Goal: Task Accomplishment & Management: Use online tool/utility

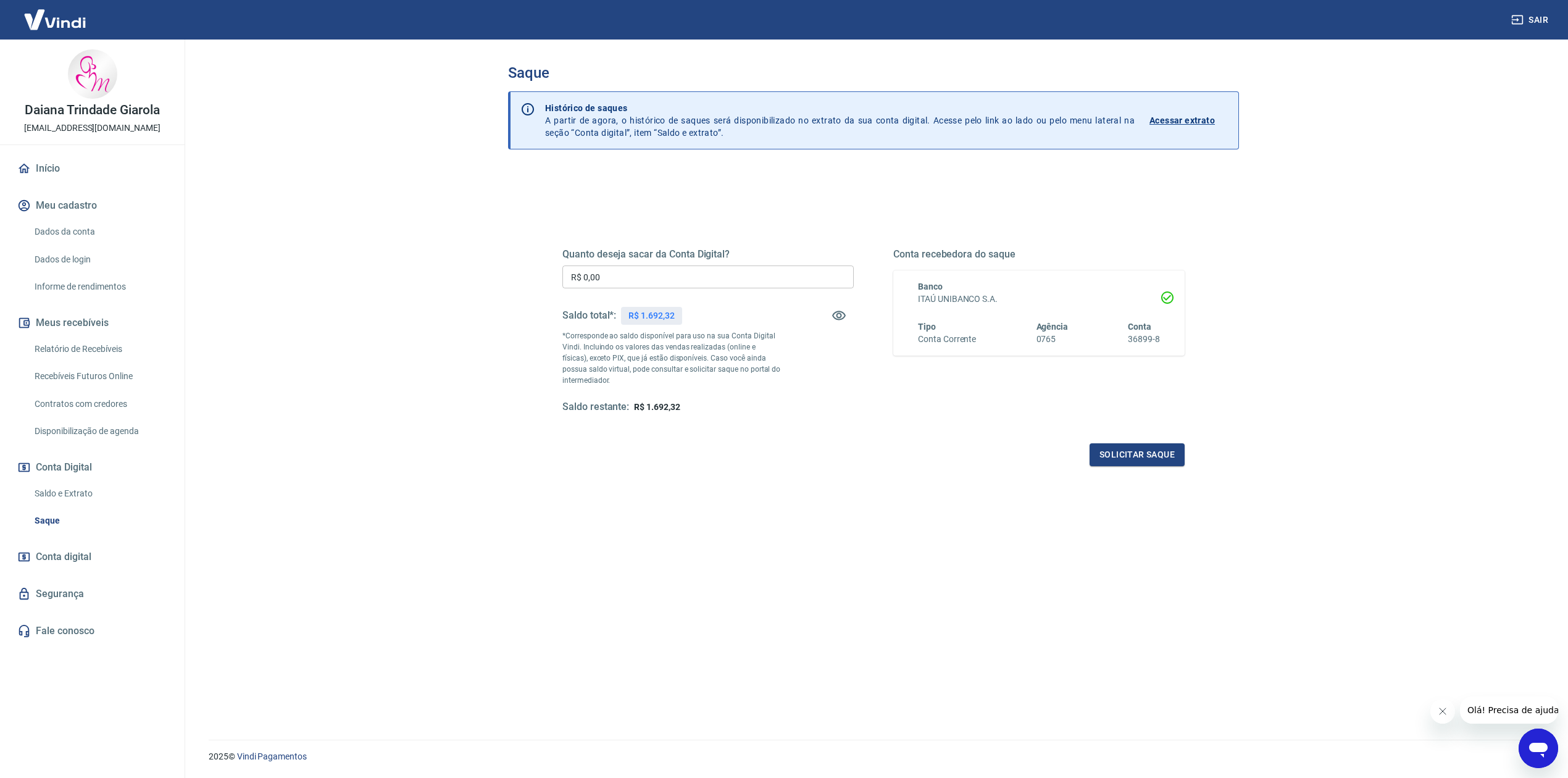
click at [574, 274] on input "R$ 0,00" at bounding box center [708, 276] width 292 height 23
click at [582, 276] on input "R$ 692,32" at bounding box center [708, 276] width 292 height 23
type input "R$ 1.692,32"
click at [1139, 465] on button "Solicitar saque" at bounding box center [1137, 455] width 95 height 23
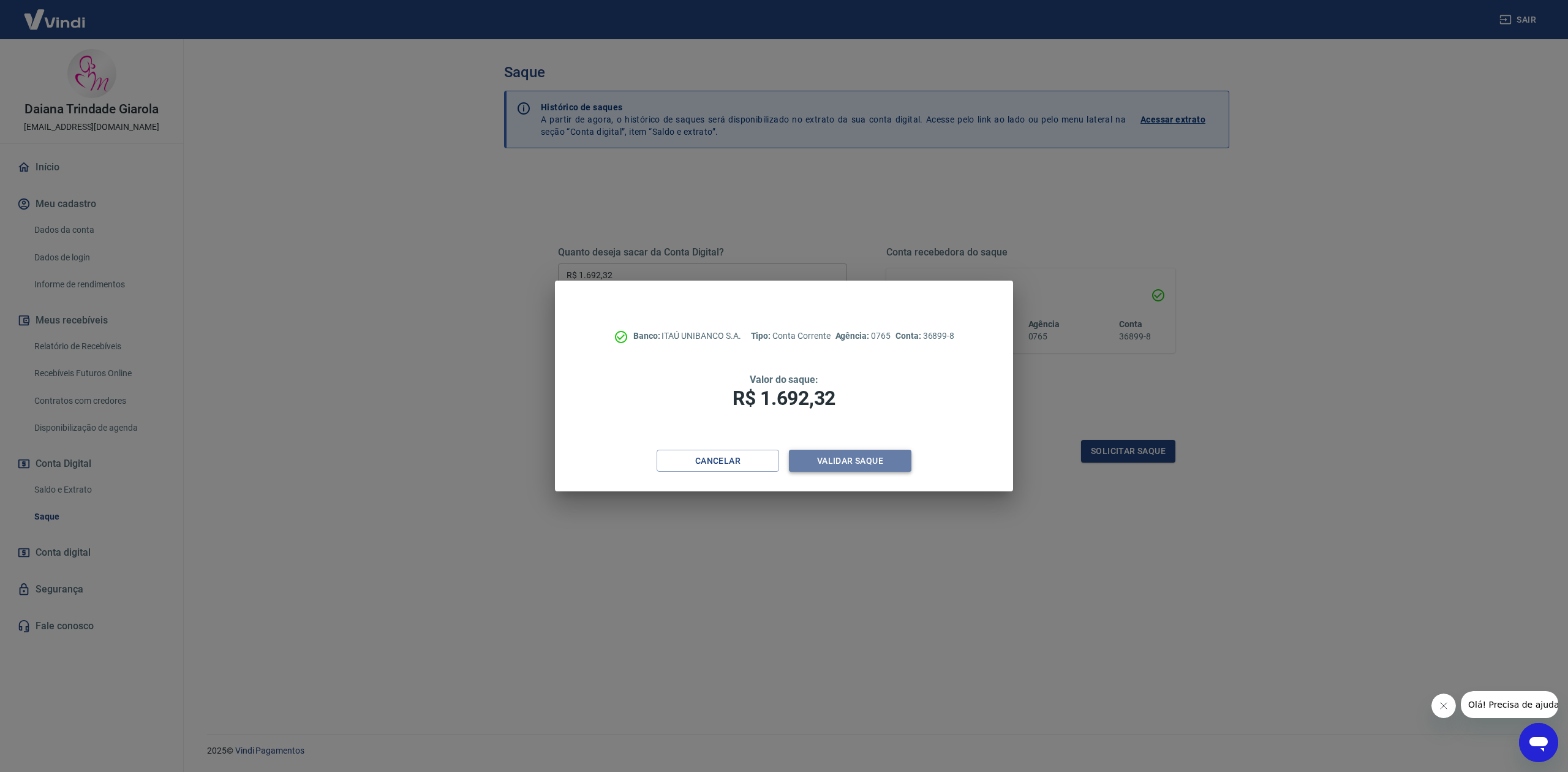
click at [822, 458] on button "Validar saque" at bounding box center [849, 461] width 122 height 23
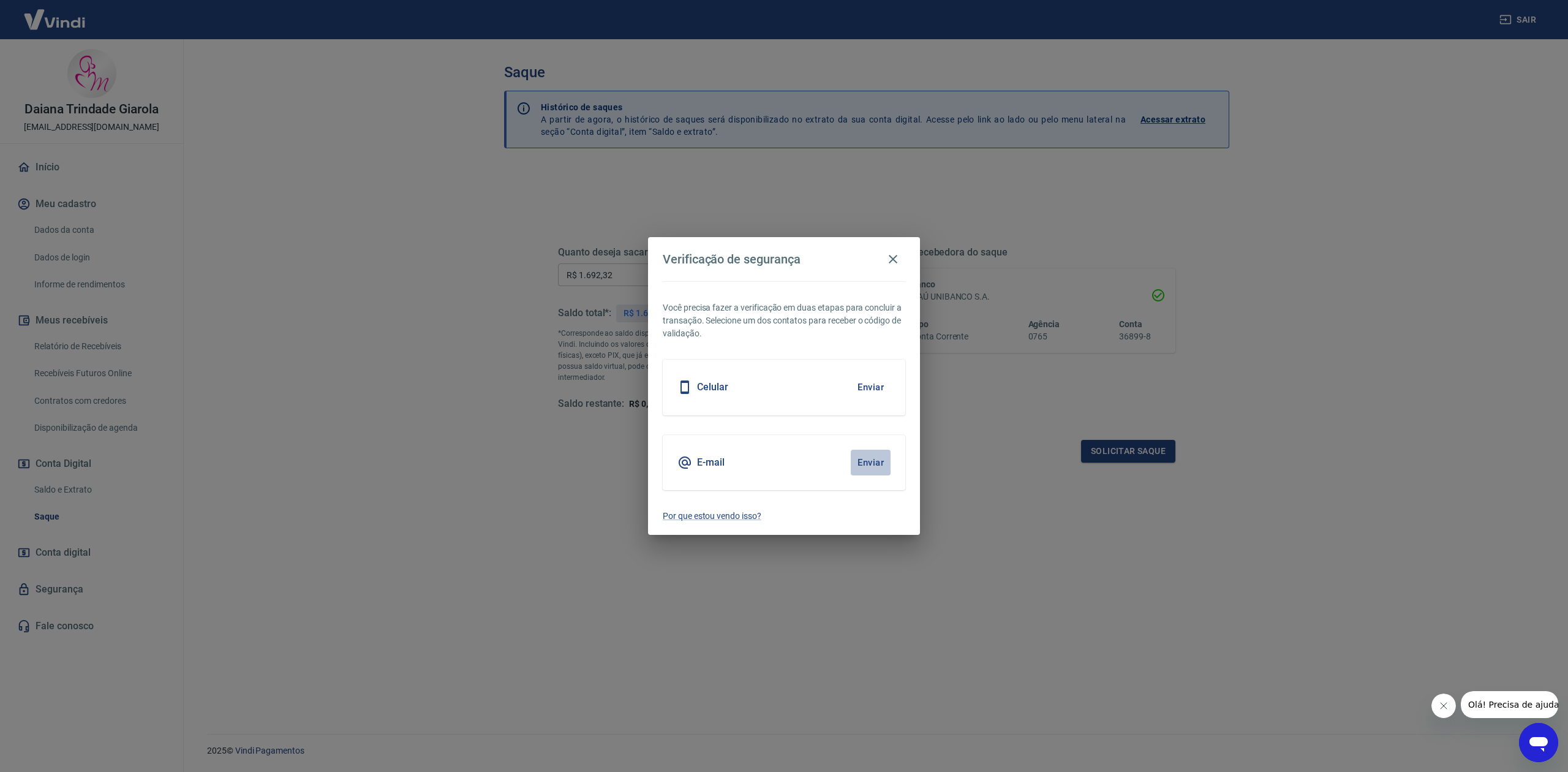
click at [880, 461] on button "Enviar" at bounding box center [870, 462] width 40 height 26
click at [868, 462] on button "Enviar" at bounding box center [870, 462] width 40 height 26
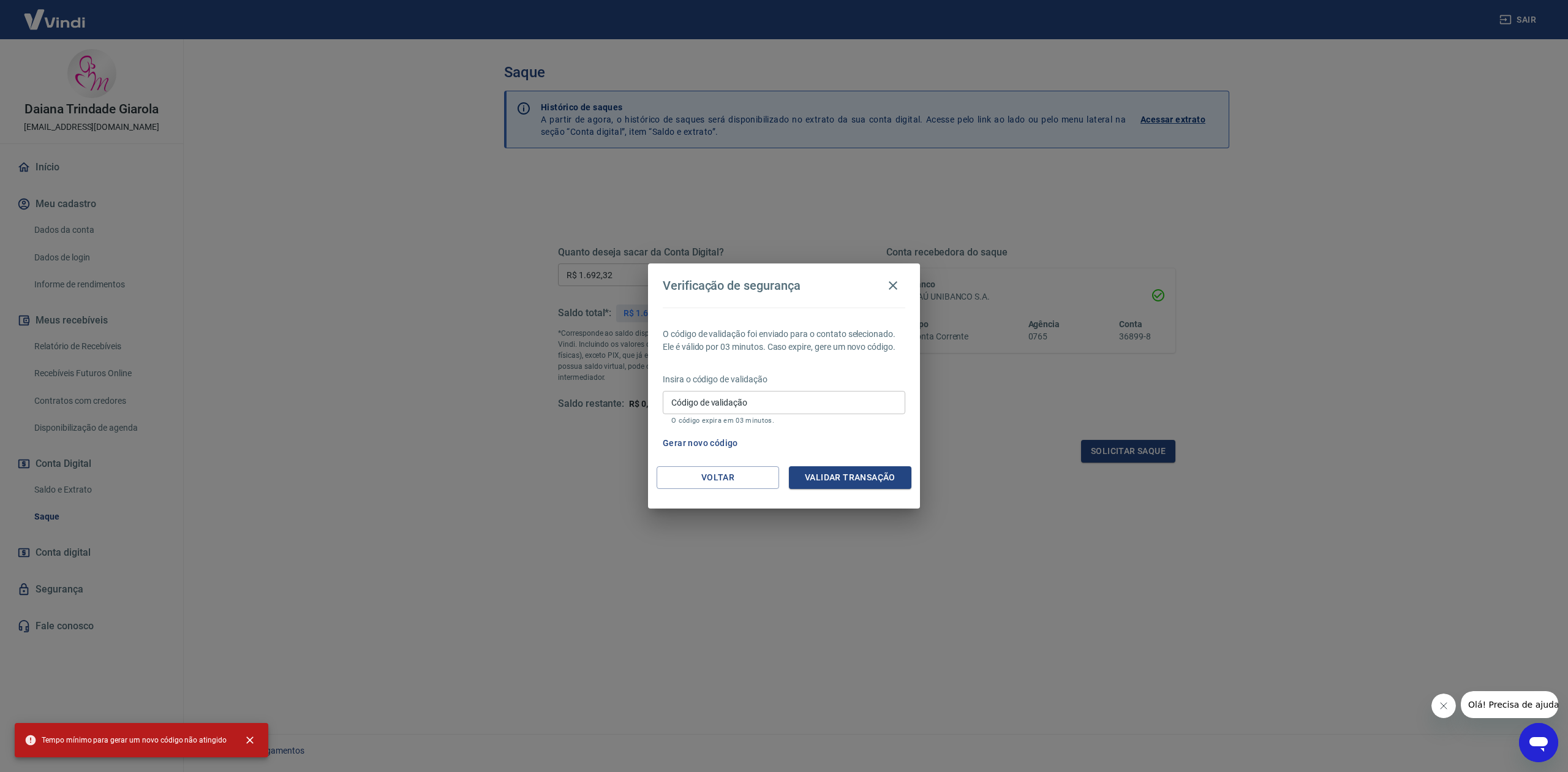
click at [735, 403] on input "Código de validação" at bounding box center [784, 402] width 242 height 23
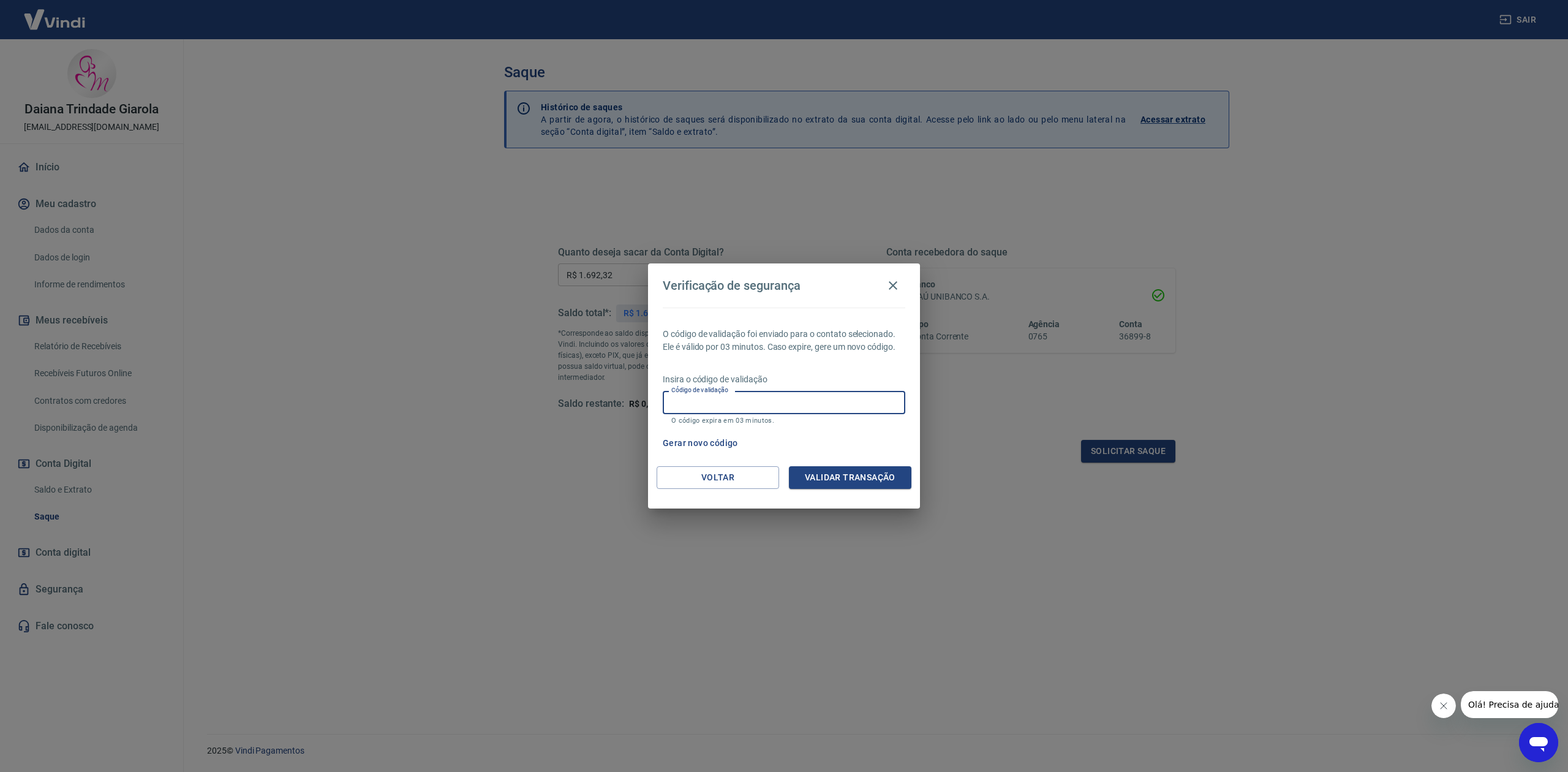
paste input "694918"
type input "694918"
click at [850, 475] on button "Validar transação" at bounding box center [849, 478] width 122 height 23
